Goal: Information Seeking & Learning: Learn about a topic

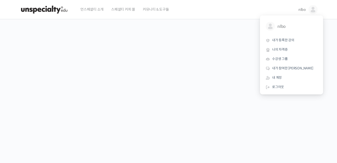
click at [292, 42] on span "내가 등록한 강의" at bounding box center [283, 40] width 22 height 4
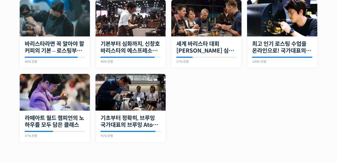
scroll to position [271, 0]
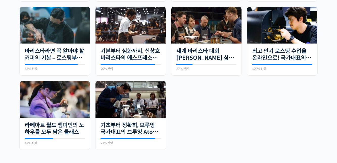
click at [155, 38] on img at bounding box center [131, 25] width 70 height 37
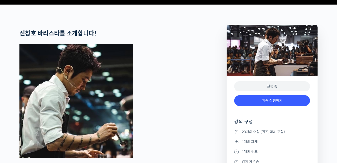
scroll to position [224, 0]
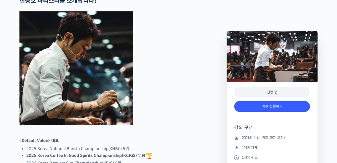
click at [276, 105] on link "계속 진행하기" at bounding box center [272, 106] width 76 height 11
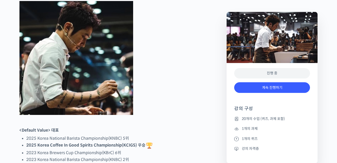
scroll to position [245, 0]
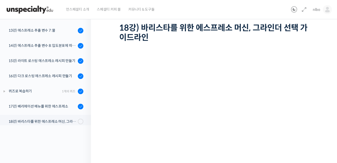
scroll to position [44, 0]
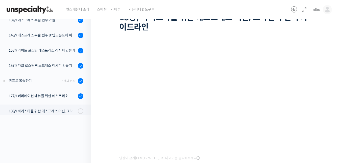
click at [53, 50] on div "15강) 라이트 로스팅 에스프레소 레시피 만들기" at bounding box center [43, 51] width 68 height 6
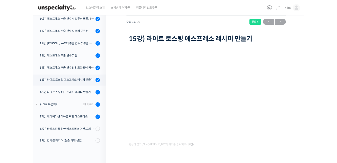
scroll to position [190, 0]
